Goal: Navigation & Orientation: Find specific page/section

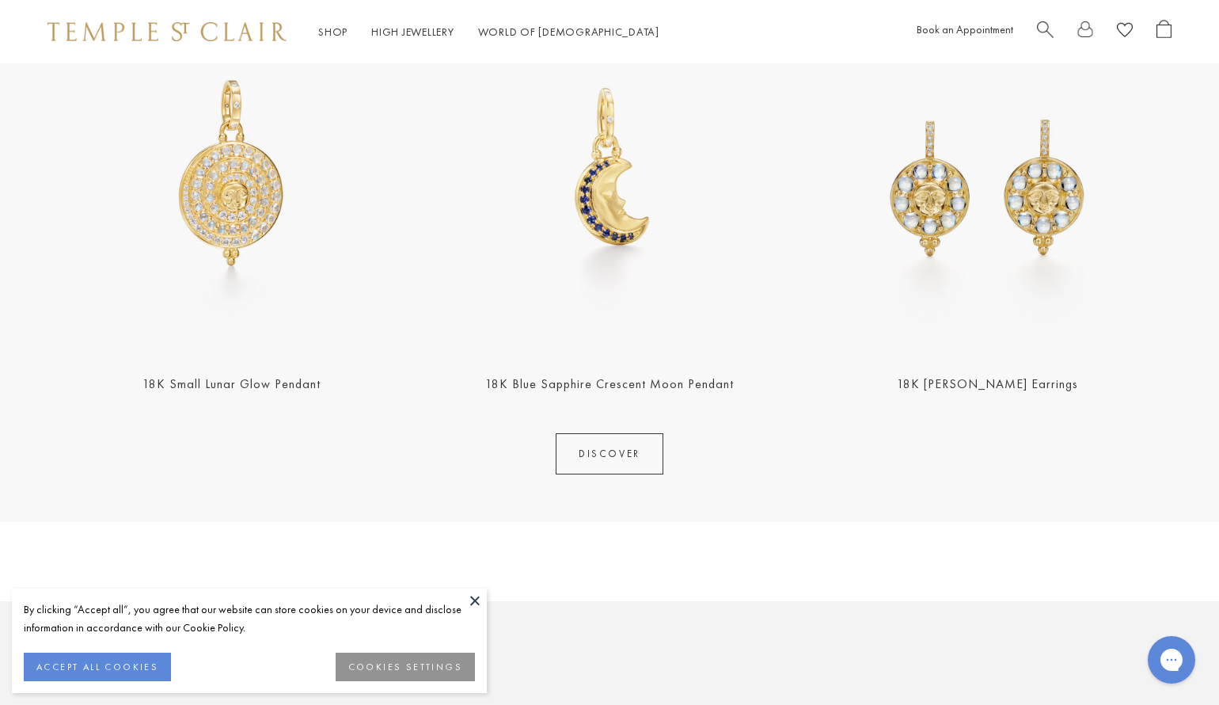
scroll to position [1451, 0]
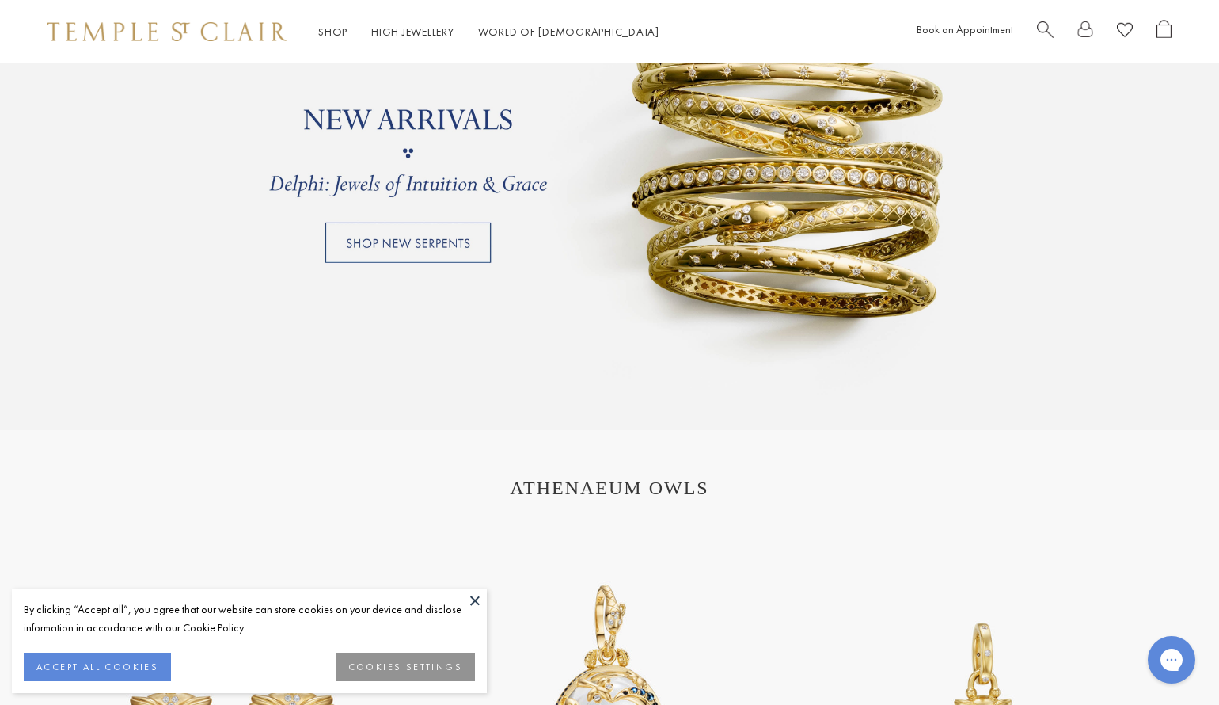
click at [450, 246] on link at bounding box center [609, 153] width 1219 height 554
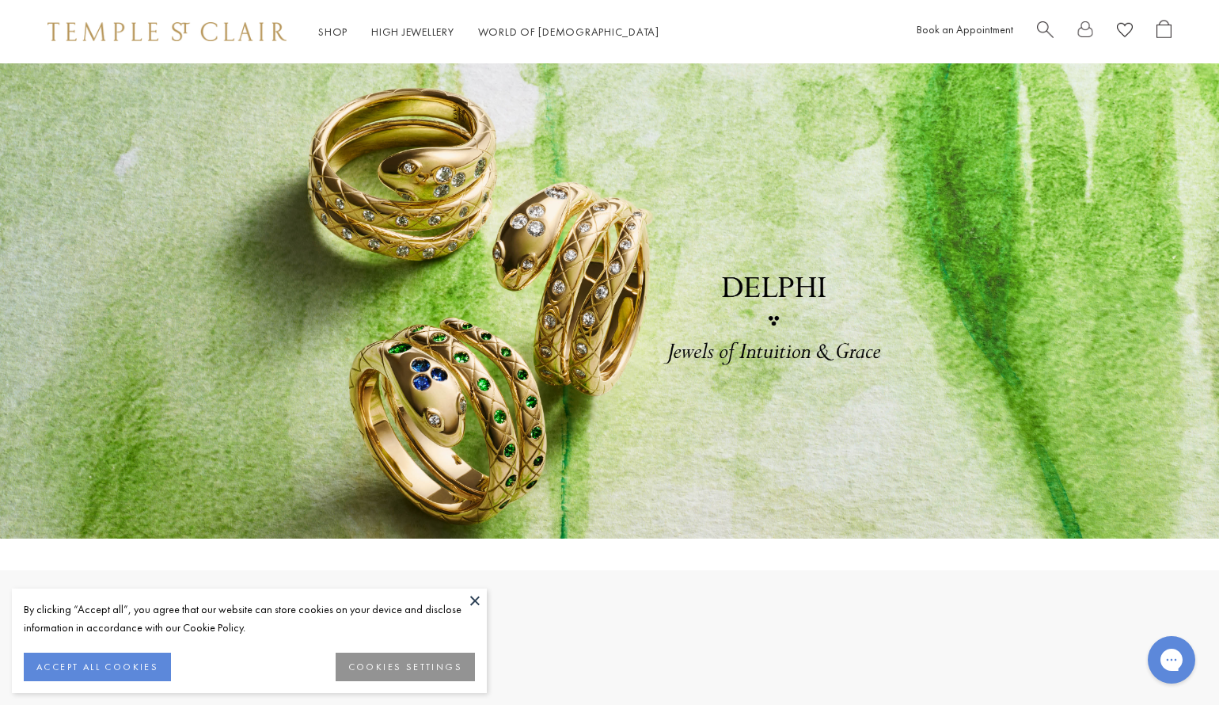
click at [481, 606] on button at bounding box center [475, 600] width 24 height 24
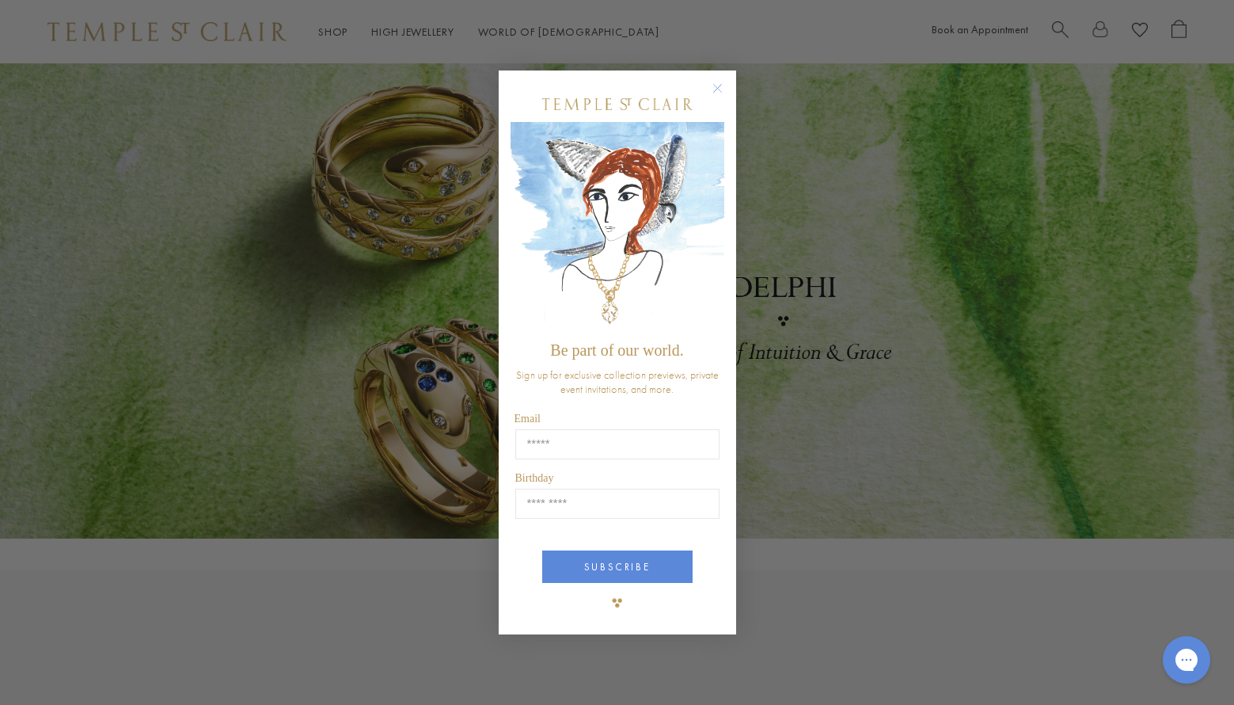
click at [717, 212] on img "POPUP Form" at bounding box center [618, 227] width 214 height 211
click at [717, 90] on circle "Close dialog" at bounding box center [717, 88] width 19 height 19
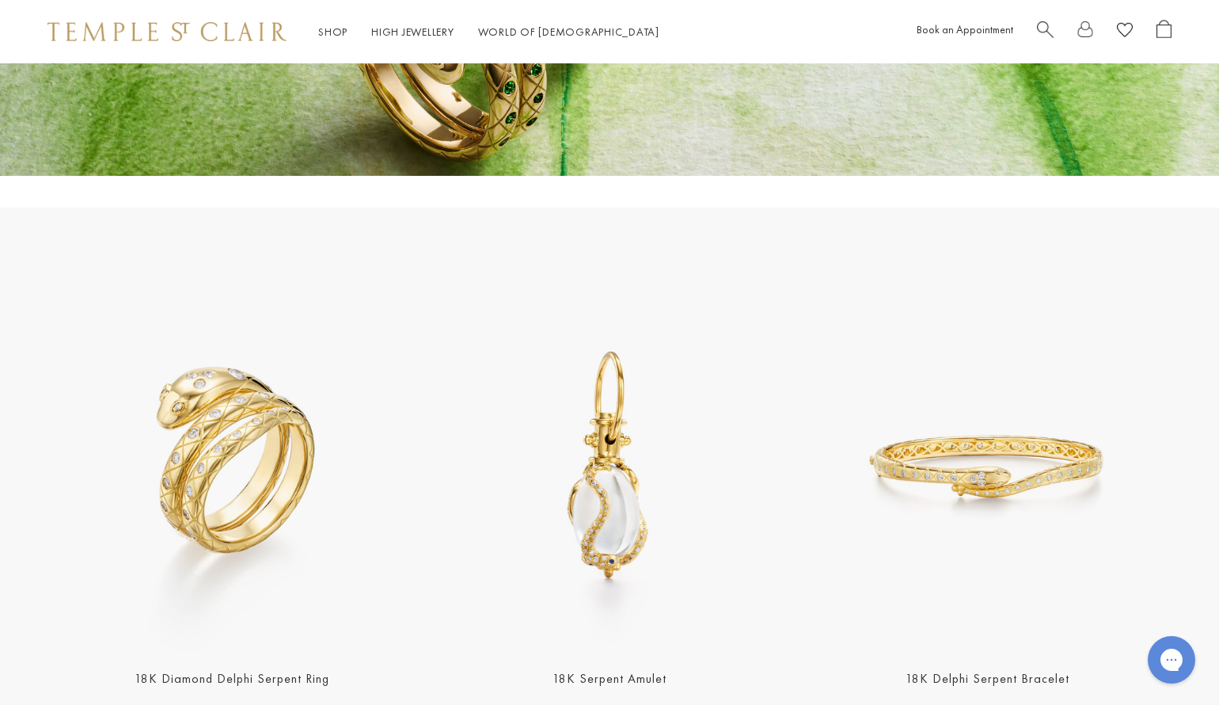
scroll to position [726, 0]
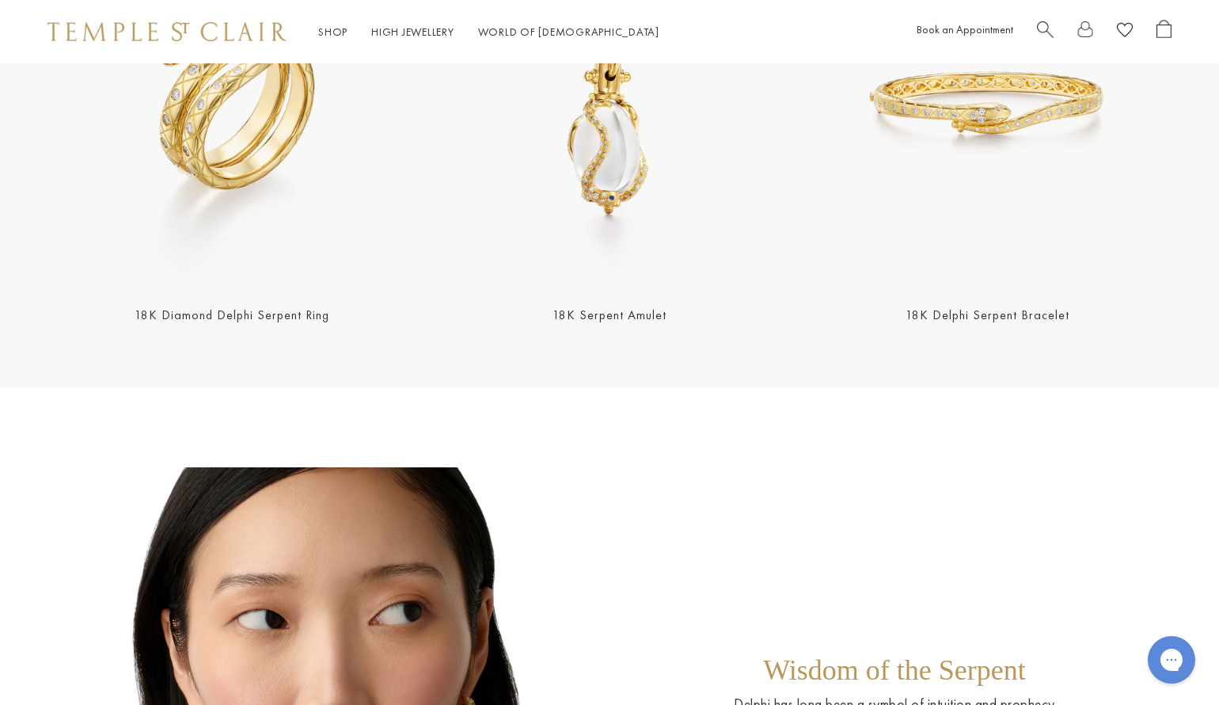
click at [1023, 315] on link "18K Delphi Serpent Bracelet" at bounding box center [988, 314] width 164 height 17
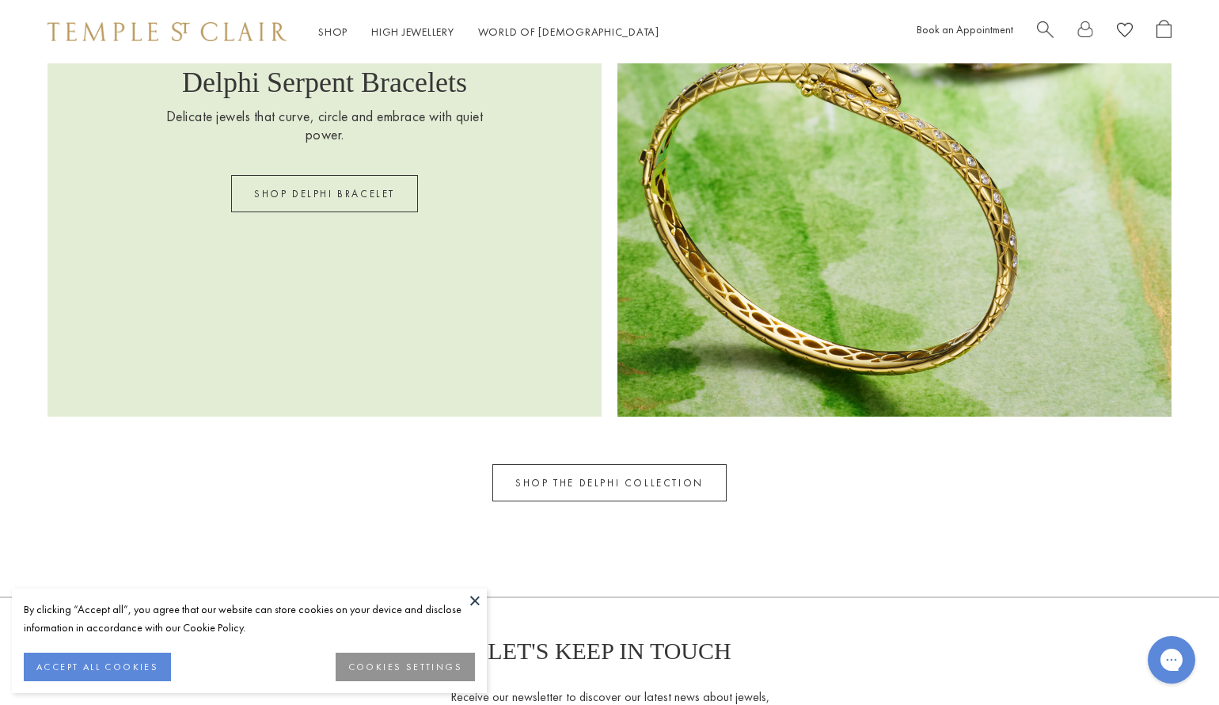
scroll to position [2904, 0]
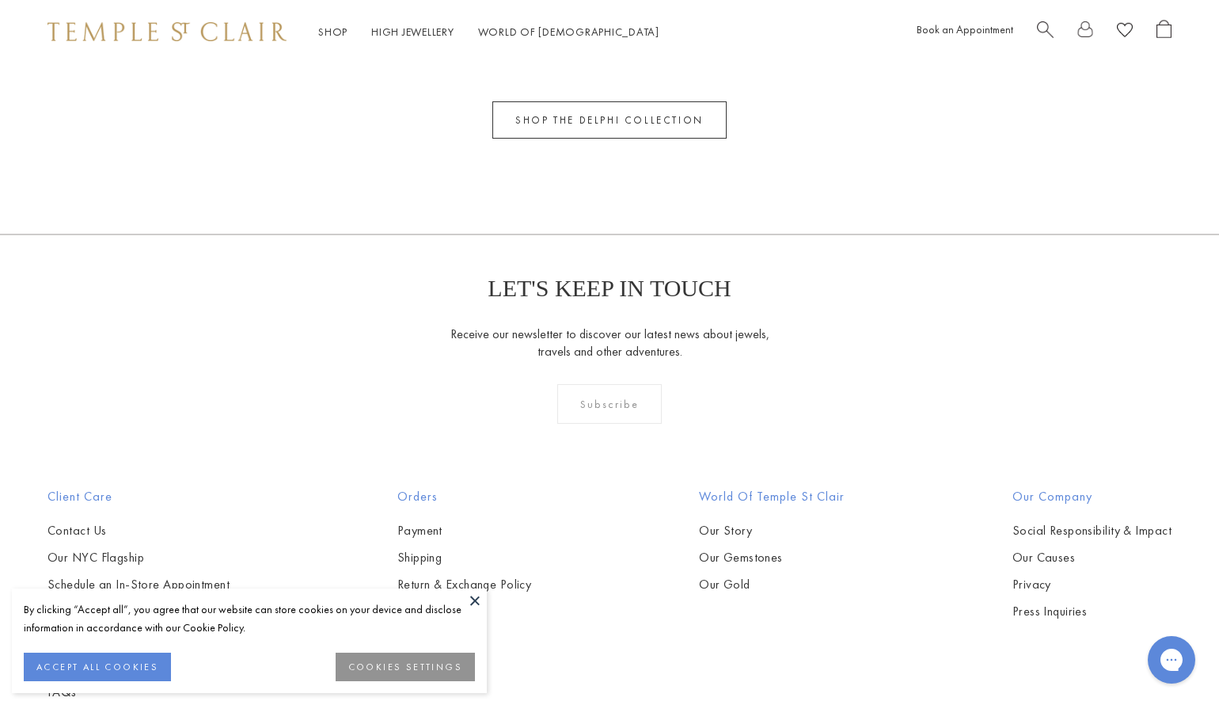
click at [546, 122] on link "SHOP THE DELPHI COLLECTION" at bounding box center [610, 119] width 234 height 37
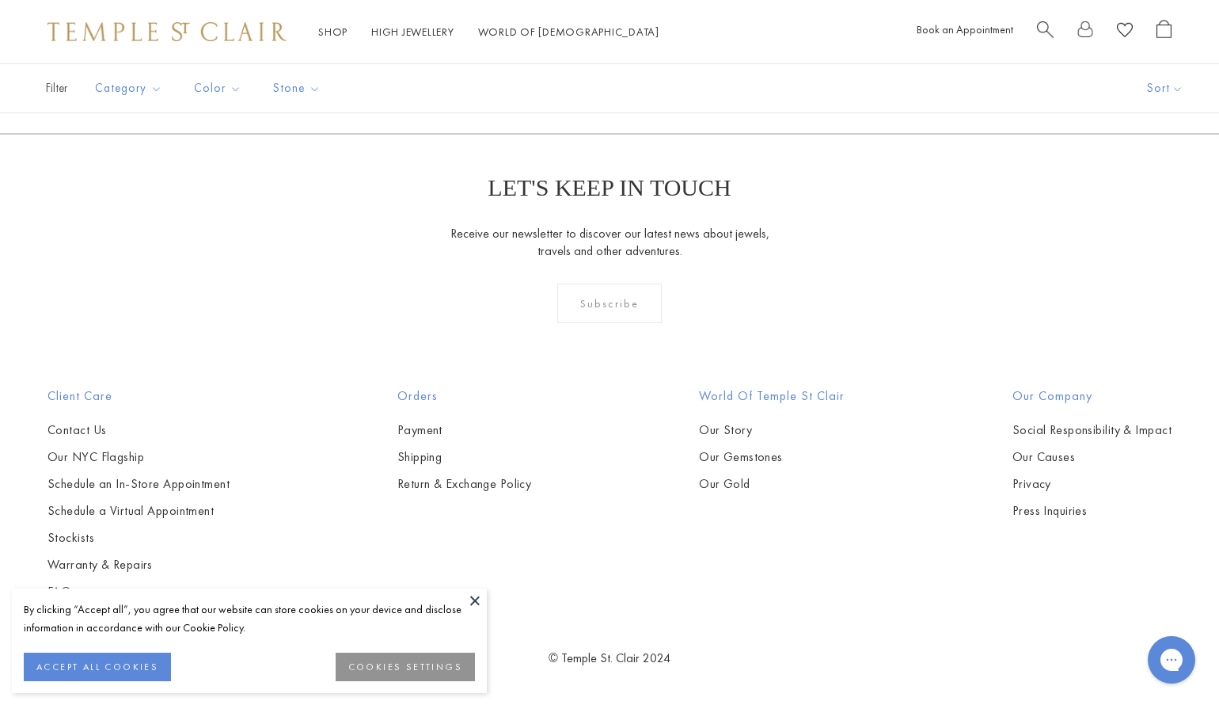
scroll to position [1089, 0]
